Goal: Communication & Community: Answer question/provide support

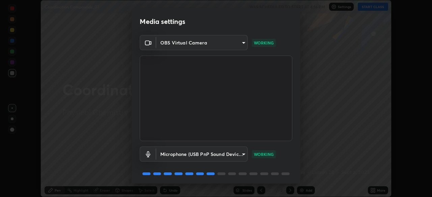
scroll to position [24, 0]
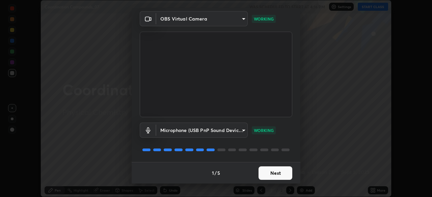
click at [270, 173] on button "Next" at bounding box center [276, 173] width 34 height 13
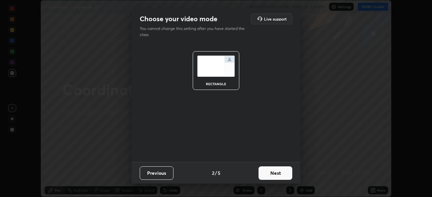
scroll to position [0, 0]
click at [272, 173] on button "Next" at bounding box center [276, 173] width 34 height 13
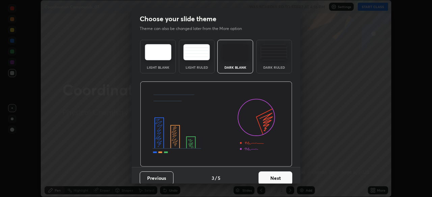
click at [274, 177] on button "Next" at bounding box center [276, 178] width 34 height 13
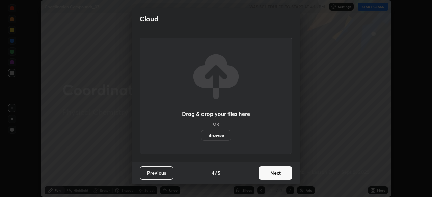
click at [273, 175] on button "Next" at bounding box center [276, 173] width 34 height 13
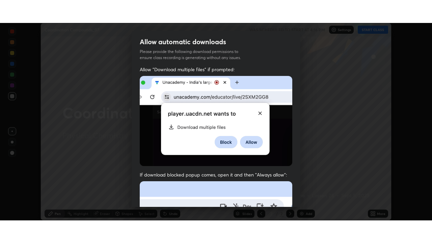
scroll to position [162, 0]
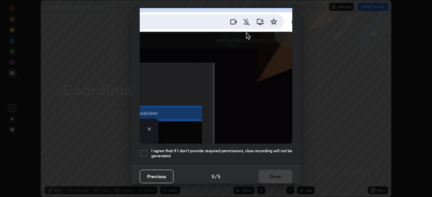
click at [145, 150] on div at bounding box center [144, 154] width 8 height 8
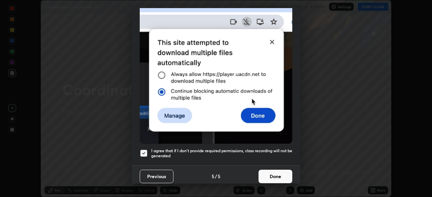
click at [277, 175] on button "Done" at bounding box center [276, 176] width 34 height 13
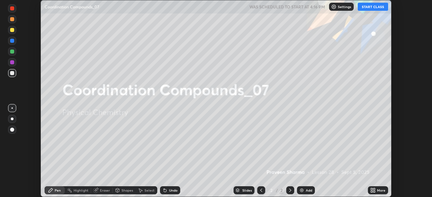
click at [373, 8] on button "START CLASS" at bounding box center [373, 7] width 30 height 8
click at [371, 189] on icon at bounding box center [372, 190] width 2 height 2
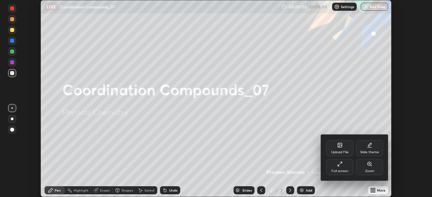
click at [342, 166] on icon at bounding box center [339, 164] width 5 height 5
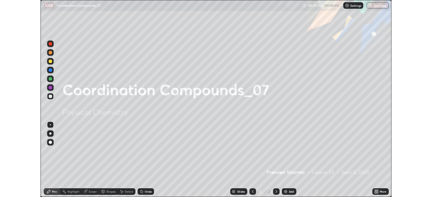
scroll to position [243, 432]
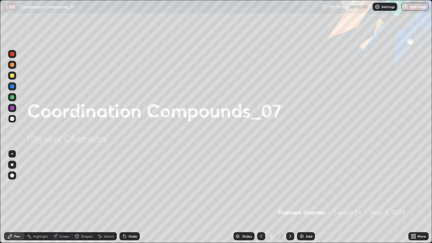
click at [304, 197] on img at bounding box center [301, 236] width 5 height 5
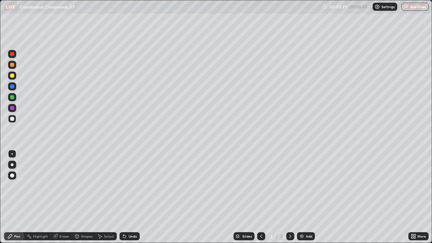
click at [136, 197] on div "Undo" at bounding box center [133, 236] width 8 height 3
click at [133, 197] on div "Undo" at bounding box center [129, 236] width 20 height 8
click at [135, 197] on div "Undo" at bounding box center [129, 236] width 20 height 8
click at [135, 197] on div "Undo" at bounding box center [133, 236] width 8 height 3
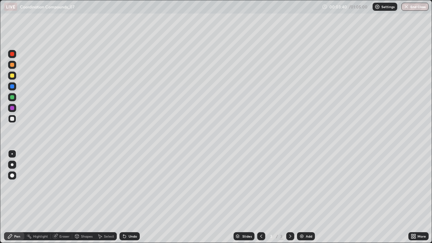
click at [134, 197] on div "Undo" at bounding box center [133, 236] width 8 height 3
click at [133, 197] on div "Undo" at bounding box center [133, 236] width 8 height 3
click at [135, 197] on div "Undo" at bounding box center [133, 236] width 8 height 3
click at [134, 197] on div "Undo" at bounding box center [133, 236] width 8 height 3
click at [136, 197] on div "Undo" at bounding box center [133, 236] width 8 height 3
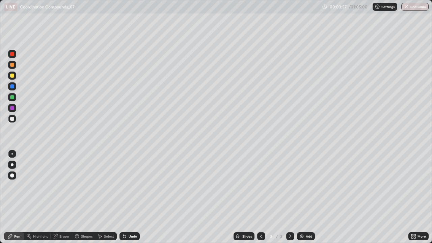
click at [133, 197] on div "Undo" at bounding box center [133, 236] width 8 height 3
click at [130, 197] on div "Undo" at bounding box center [133, 236] width 8 height 3
click at [133, 197] on div "Undo" at bounding box center [133, 236] width 8 height 3
click at [134, 197] on div "Undo" at bounding box center [133, 236] width 8 height 3
click at [135, 197] on div "Undo" at bounding box center [133, 236] width 8 height 3
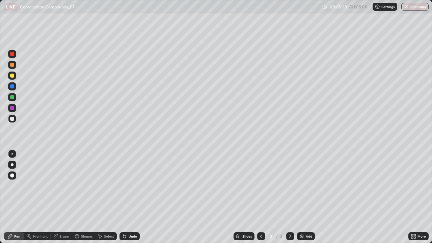
click at [302, 197] on img at bounding box center [301, 236] width 5 height 5
click at [124, 197] on icon at bounding box center [124, 236] width 3 height 3
click at [130, 197] on div "Undo" at bounding box center [133, 236] width 8 height 3
click at [132, 197] on div "Undo" at bounding box center [133, 236] width 8 height 3
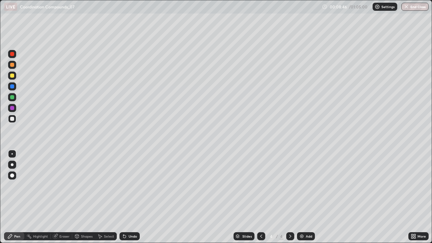
click at [133, 197] on div "Undo" at bounding box center [129, 236] width 20 height 8
click at [134, 197] on div "Undo" at bounding box center [129, 236] width 20 height 8
click at [129, 197] on div "Undo" at bounding box center [133, 236] width 8 height 3
click at [306, 197] on div "Add" at bounding box center [309, 236] width 6 height 3
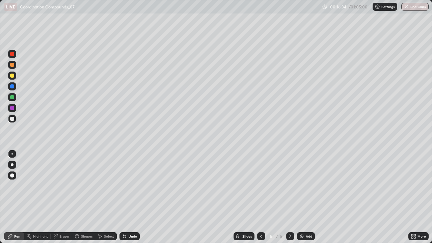
click at [134, 197] on div "Undo" at bounding box center [129, 236] width 20 height 8
click at [132, 197] on div "Undo" at bounding box center [133, 236] width 8 height 3
click at [60, 197] on div "Eraser" at bounding box center [64, 236] width 10 height 3
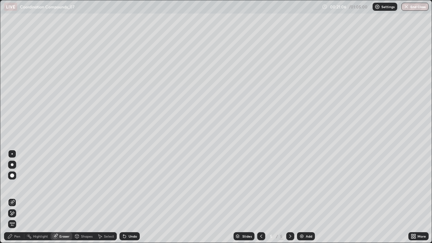
click at [17, 197] on div "Pen" at bounding box center [14, 236] width 20 height 8
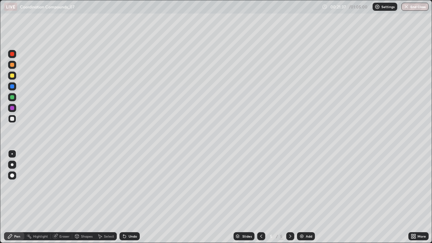
click at [304, 197] on div "Add" at bounding box center [306, 236] width 18 height 8
click at [131, 197] on div "Undo" at bounding box center [129, 236] width 20 height 8
click at [131, 197] on div "Undo" at bounding box center [133, 236] width 8 height 3
click at [61, 197] on div "Eraser" at bounding box center [62, 236] width 22 height 8
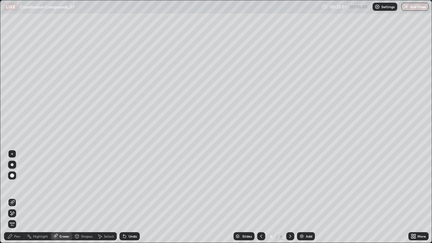
click at [14, 197] on div "Pen" at bounding box center [14, 236] width 20 height 8
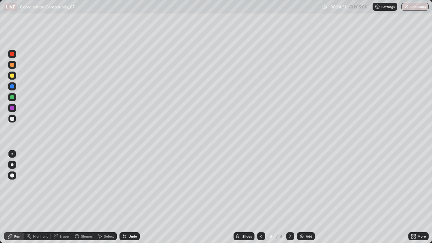
click at [131, 197] on div "Undo" at bounding box center [133, 236] width 8 height 3
click at [132, 197] on div "Undo" at bounding box center [133, 236] width 8 height 3
click at [130, 197] on div "Undo" at bounding box center [129, 236] width 20 height 8
click at [132, 197] on div "Undo" at bounding box center [133, 236] width 8 height 3
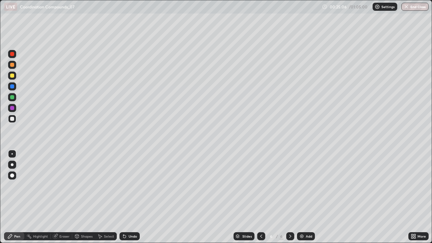
click at [131, 197] on div "Undo" at bounding box center [133, 236] width 8 height 3
click at [132, 197] on div "Undo" at bounding box center [133, 236] width 8 height 3
click at [12, 75] on div at bounding box center [12, 76] width 4 height 4
click at [129, 197] on div "Undo" at bounding box center [133, 236] width 8 height 3
click at [12, 86] on div at bounding box center [12, 86] width 4 height 4
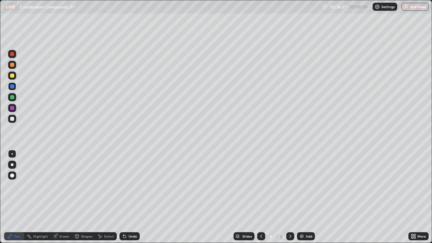
click at [261, 197] on icon at bounding box center [261, 236] width 5 height 5
click at [290, 197] on icon at bounding box center [290, 236] width 5 height 5
click at [261, 197] on icon at bounding box center [261, 236] width 5 height 5
click at [291, 197] on icon at bounding box center [290, 236] width 5 height 5
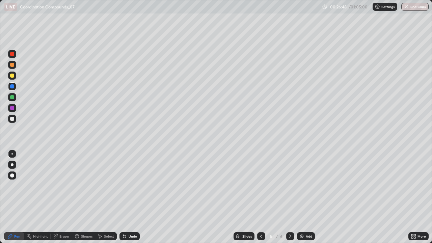
click at [289, 197] on icon at bounding box center [290, 236] width 5 height 5
click at [309, 197] on div "Add" at bounding box center [309, 236] width 6 height 3
click at [14, 119] on div at bounding box center [12, 119] width 4 height 4
click at [127, 197] on div "Undo" at bounding box center [129, 236] width 20 height 8
click at [11, 77] on div at bounding box center [12, 76] width 4 height 4
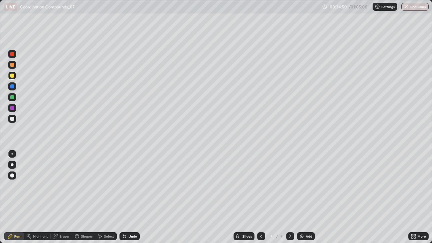
click at [133, 197] on div "Undo" at bounding box center [133, 236] width 8 height 3
click at [134, 197] on div "Undo" at bounding box center [129, 236] width 20 height 8
click at [12, 117] on div at bounding box center [12, 119] width 4 height 4
click at [15, 86] on div at bounding box center [12, 86] width 8 height 8
click at [9, 95] on div at bounding box center [12, 97] width 8 height 8
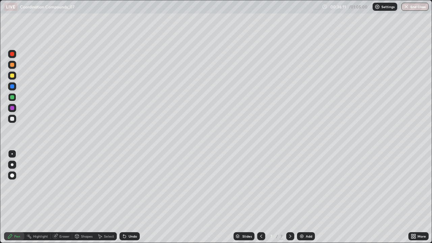
click at [12, 120] on div at bounding box center [12, 119] width 4 height 4
click at [131, 197] on div "Undo" at bounding box center [133, 236] width 8 height 3
click at [132, 197] on div "Undo" at bounding box center [129, 236] width 20 height 8
click at [131, 197] on div "Undo" at bounding box center [133, 236] width 8 height 3
click at [130, 197] on div "Undo" at bounding box center [133, 236] width 8 height 3
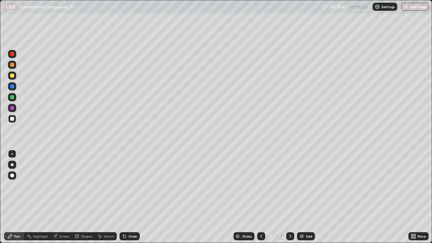
click at [130, 197] on div "Undo" at bounding box center [133, 236] width 8 height 3
click at [129, 197] on div "Undo" at bounding box center [133, 236] width 8 height 3
click at [130, 197] on div "Undo" at bounding box center [129, 236] width 20 height 8
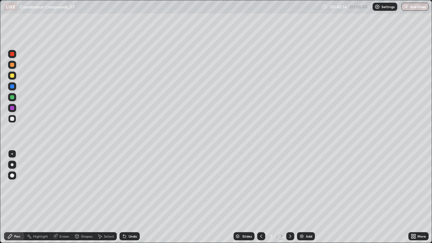
click at [302, 197] on img at bounding box center [301, 236] width 5 height 5
click at [12, 118] on div at bounding box center [12, 119] width 4 height 4
click at [123, 197] on icon at bounding box center [123, 235] width 1 height 1
click at [9, 73] on div at bounding box center [12, 76] width 8 height 8
click at [12, 118] on div at bounding box center [12, 119] width 4 height 4
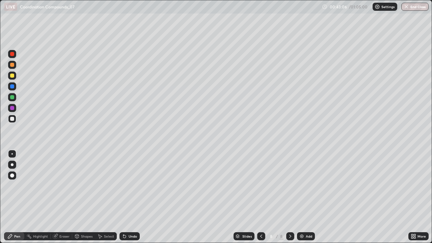
click at [60, 197] on div "Eraser" at bounding box center [64, 236] width 10 height 3
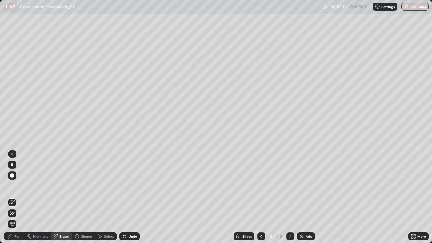
click at [11, 197] on icon at bounding box center [10, 236] width 4 height 4
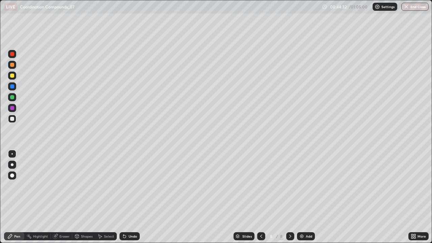
click at [12, 75] on div at bounding box center [12, 76] width 4 height 4
click at [127, 197] on div "Undo" at bounding box center [129, 236] width 20 height 8
click at [12, 87] on div at bounding box center [12, 86] width 4 height 4
click at [56, 197] on icon at bounding box center [56, 235] width 4 height 3
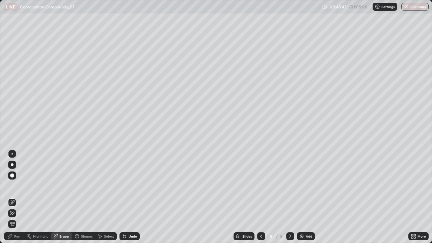
click at [16, 197] on div "Pen" at bounding box center [17, 236] width 6 height 3
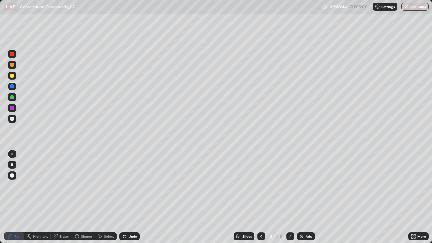
click at [12, 119] on div at bounding box center [12, 119] width 4 height 4
click at [307, 197] on div "Add" at bounding box center [309, 236] width 6 height 3
click at [10, 76] on div at bounding box center [12, 76] width 4 height 4
click at [129, 197] on div "Undo" at bounding box center [133, 236] width 8 height 3
click at [11, 88] on div at bounding box center [12, 86] width 4 height 4
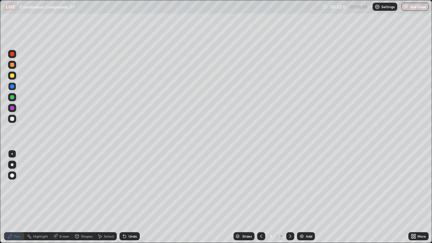
click at [12, 119] on div at bounding box center [12, 119] width 4 height 4
click at [12, 87] on div at bounding box center [12, 86] width 4 height 4
click at [264, 197] on div at bounding box center [261, 236] width 8 height 8
click at [12, 97] on div at bounding box center [12, 97] width 4 height 4
click at [13, 74] on div at bounding box center [12, 76] width 4 height 4
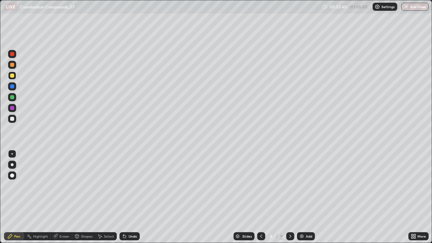
click at [132, 197] on div "Undo" at bounding box center [129, 236] width 20 height 8
click at [132, 197] on div "Undo" at bounding box center [133, 236] width 8 height 3
click at [133, 197] on div "Undo" at bounding box center [133, 236] width 8 height 3
click at [11, 162] on div at bounding box center [12, 165] width 8 height 8
click at [290, 197] on icon at bounding box center [290, 236] width 5 height 5
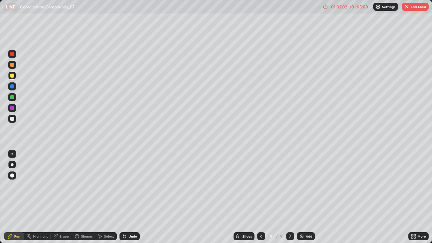
click at [413, 7] on button "End Class" at bounding box center [415, 7] width 27 height 8
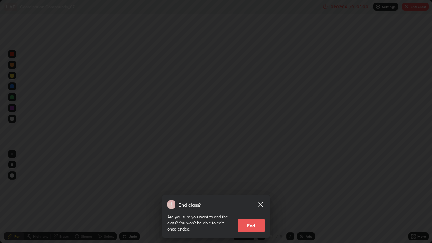
click at [253, 197] on button "End" at bounding box center [251, 225] width 27 height 13
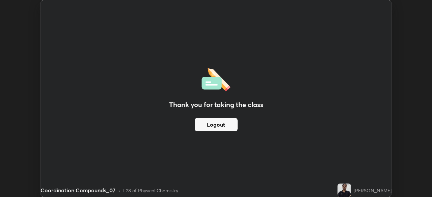
scroll to position [33551, 33316]
